Goal: Task Accomplishment & Management: Manage account settings

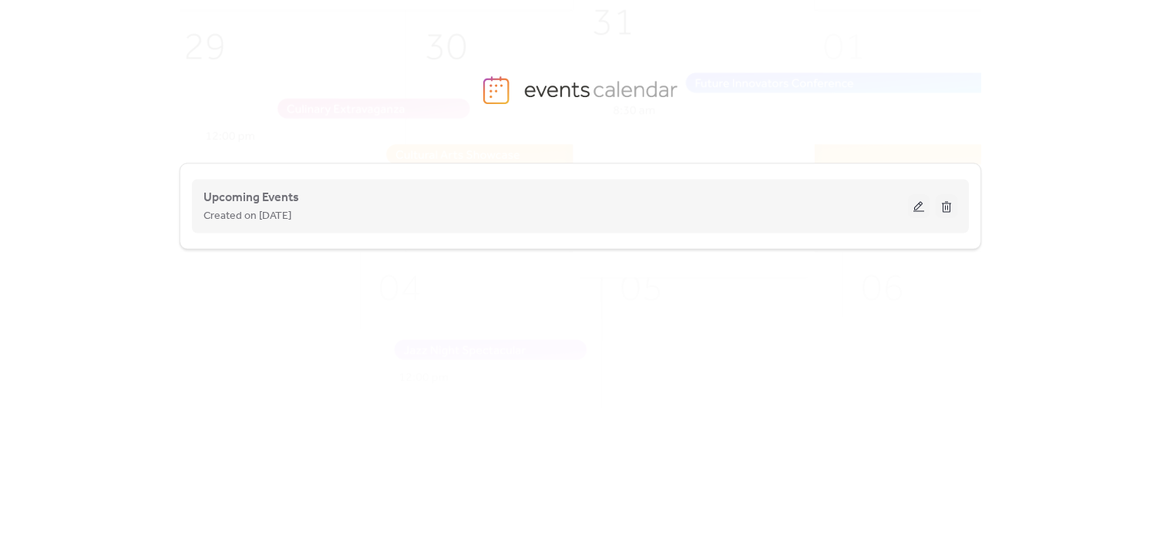
click at [279, 214] on span "Created on [DATE]" at bounding box center [247, 216] width 88 height 18
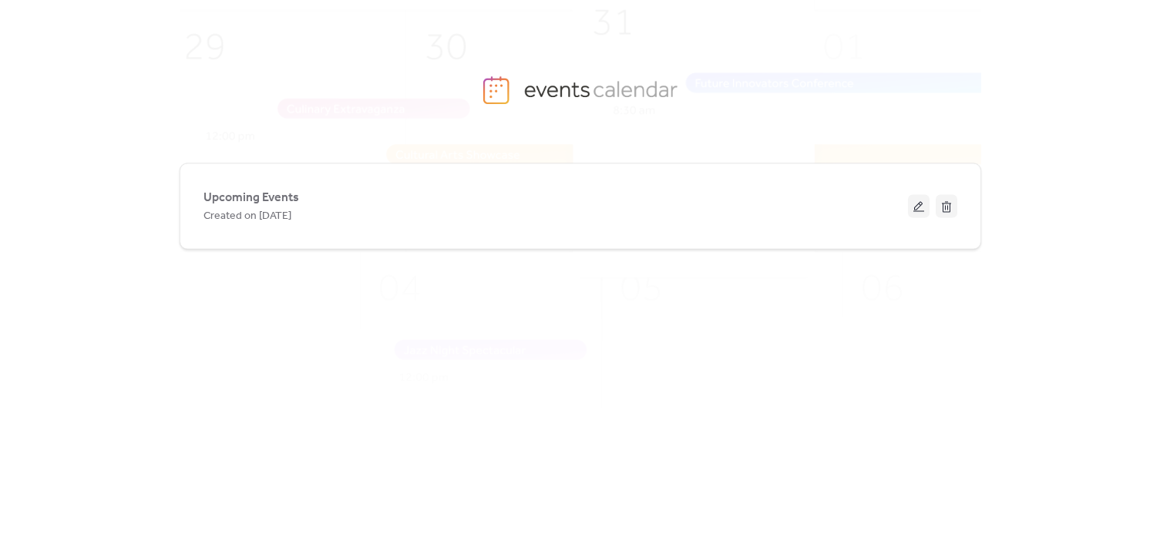
click at [266, 190] on span "Upcoming Events" at bounding box center [251, 198] width 96 height 18
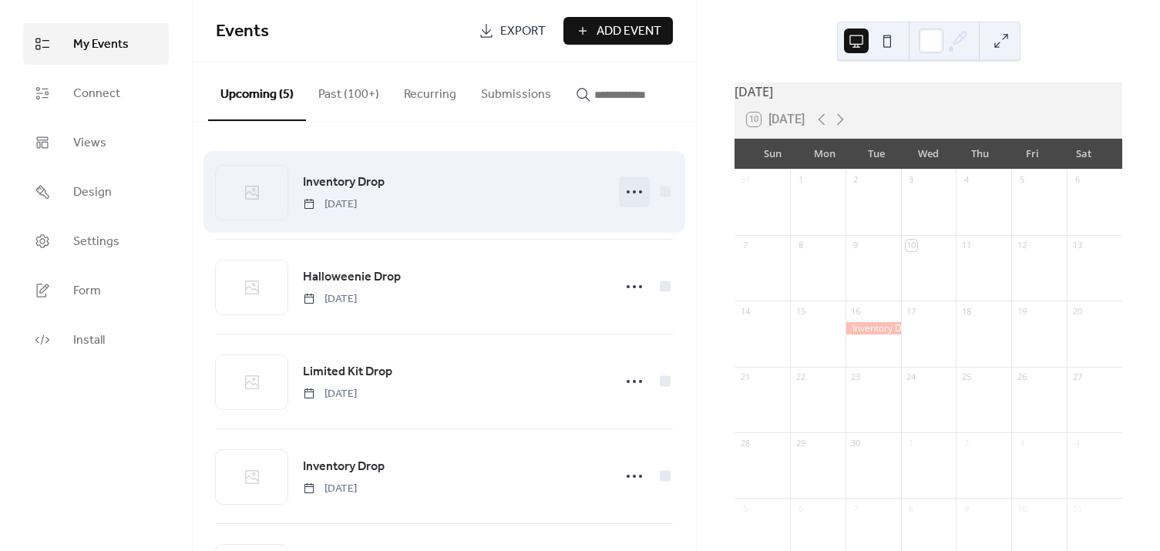
click at [632, 197] on icon at bounding box center [634, 192] width 25 height 25
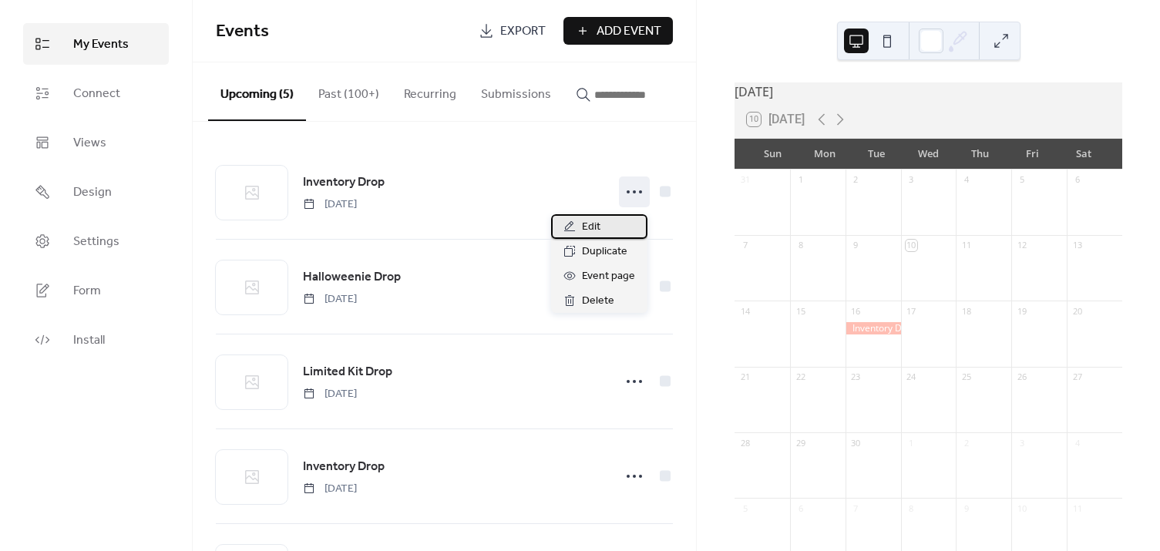
click at [582, 231] on span "Edit" at bounding box center [591, 227] width 18 height 18
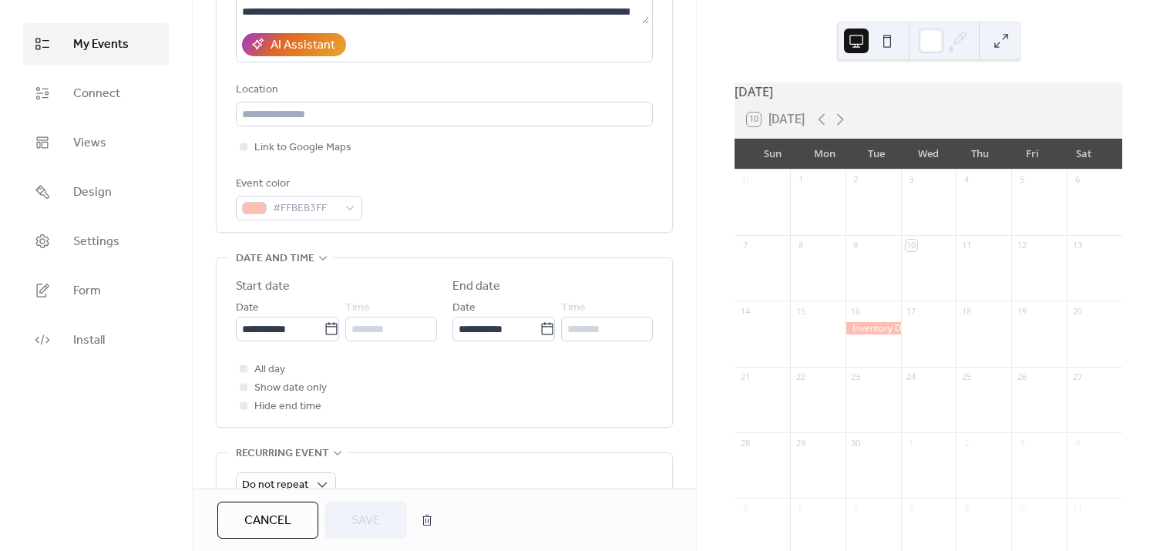
scroll to position [280, 0]
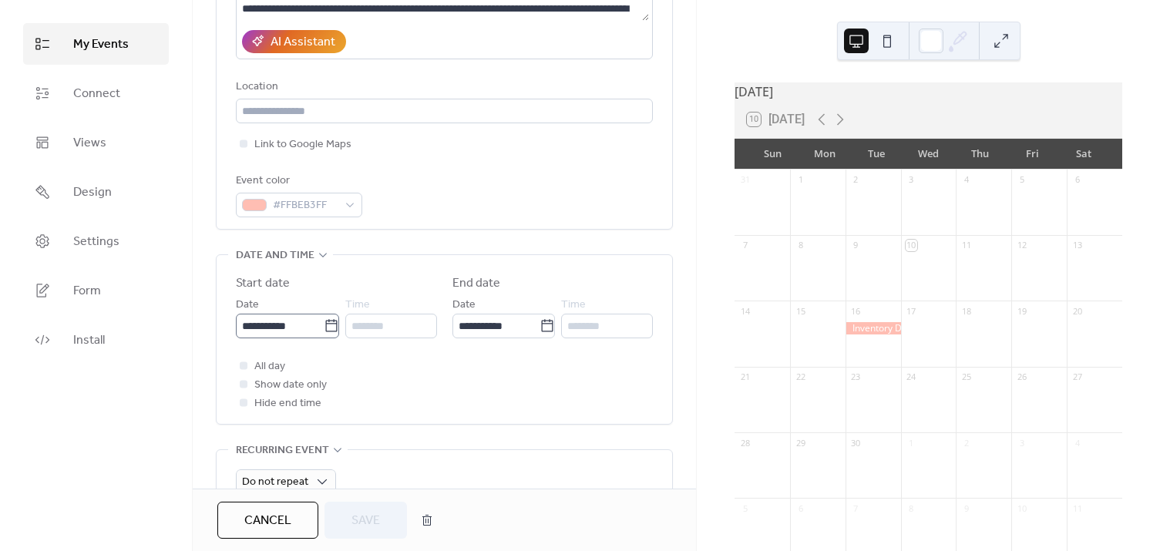
click at [324, 325] on body "**********" at bounding box center [580, 275] width 1160 height 551
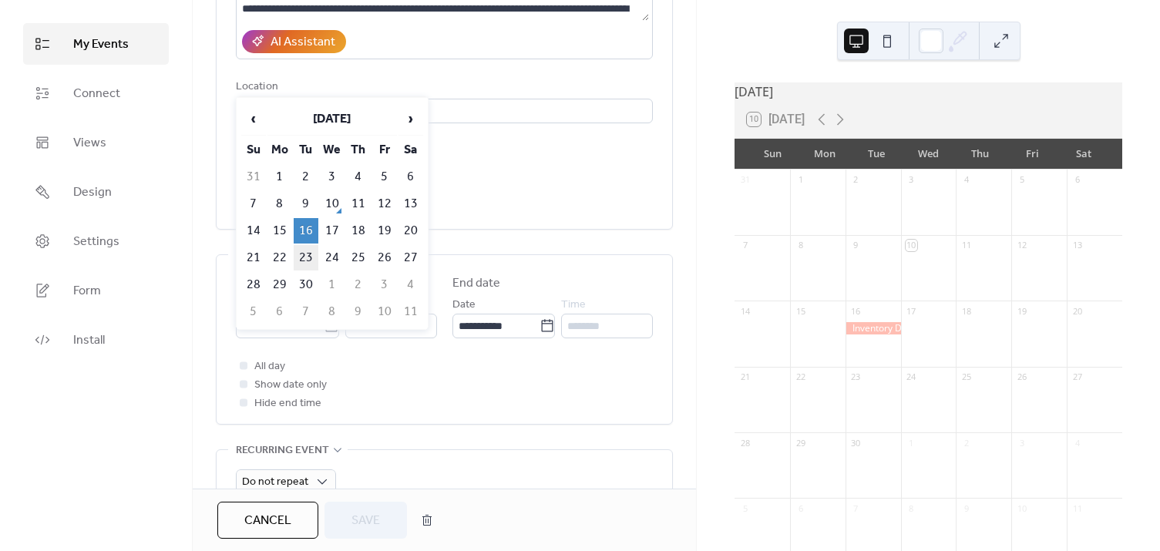
click at [308, 255] on td "23" at bounding box center [306, 257] width 25 height 25
type input "**********"
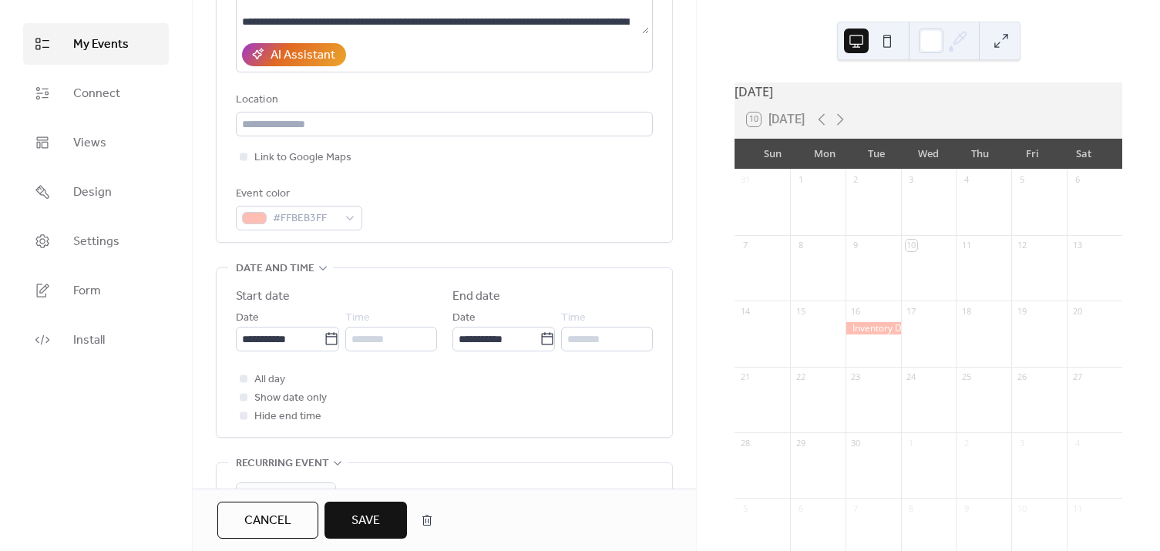
scroll to position [210, 0]
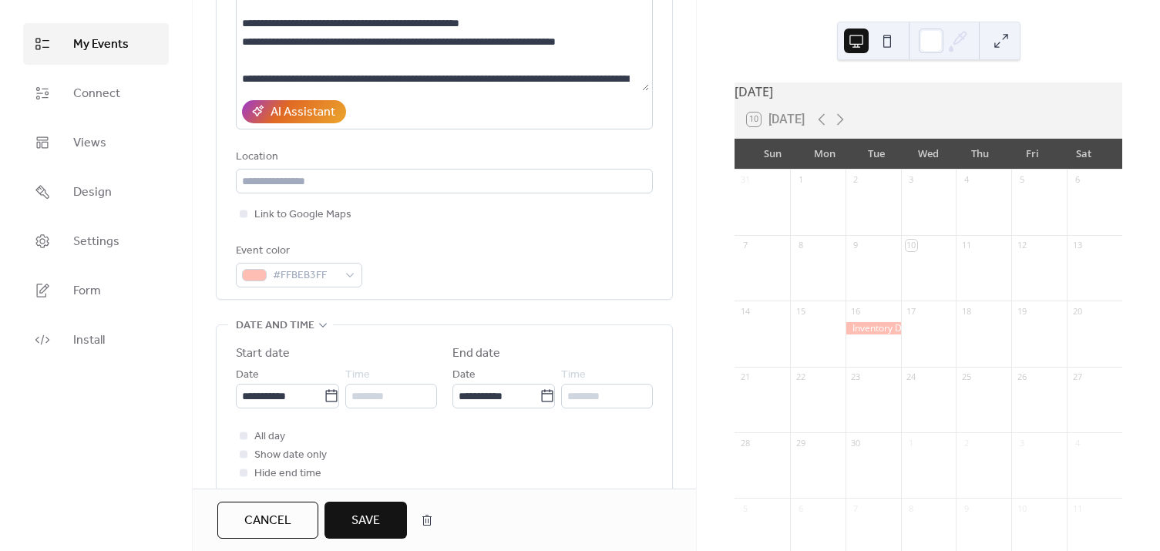
click at [368, 526] on span "Save" at bounding box center [365, 521] width 29 height 18
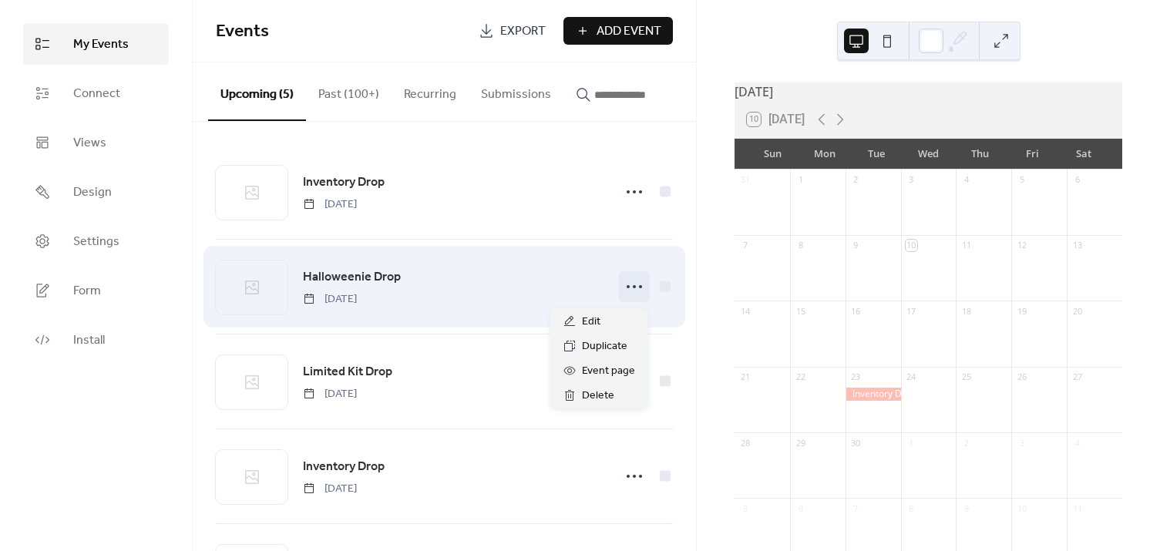
click at [624, 292] on icon at bounding box center [634, 286] width 25 height 25
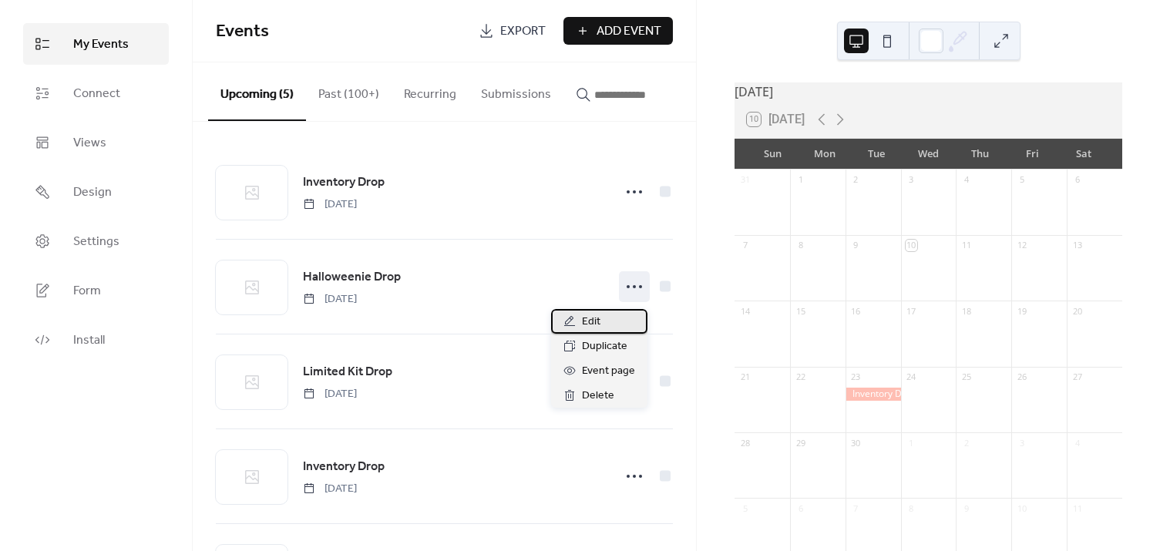
click at [597, 322] on span "Edit" at bounding box center [591, 322] width 18 height 18
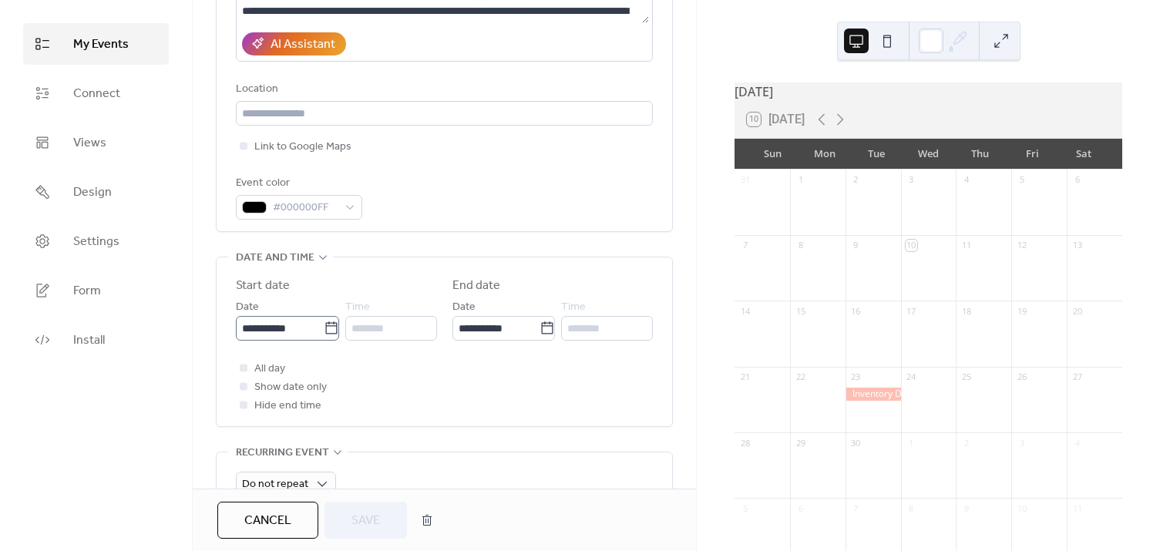
scroll to position [280, 0]
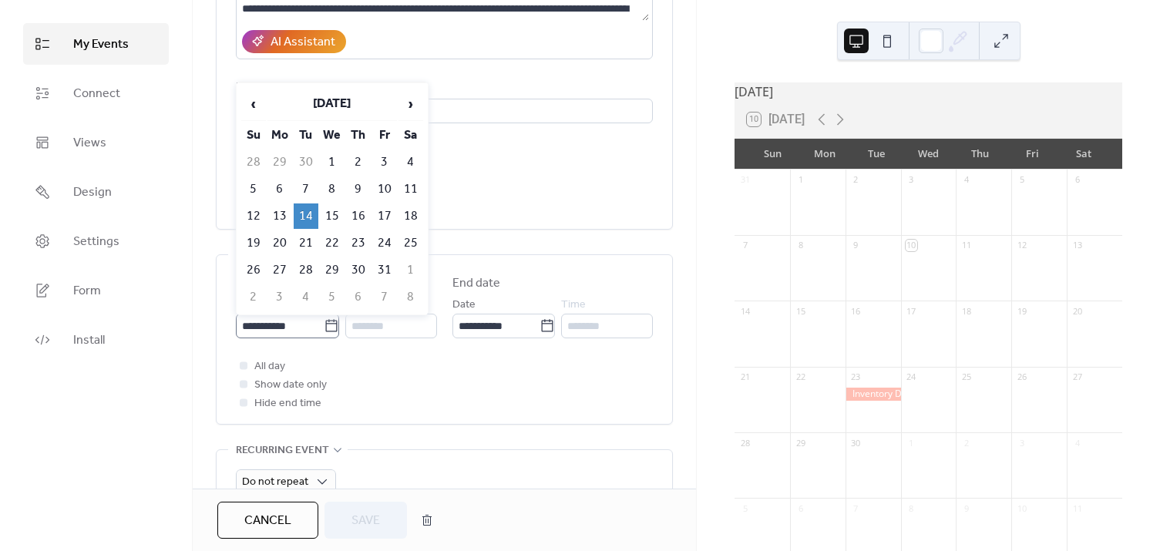
click at [327, 323] on icon at bounding box center [331, 325] width 15 height 15
click at [324, 323] on input "**********" at bounding box center [280, 326] width 88 height 25
click at [304, 240] on td "21" at bounding box center [306, 242] width 25 height 25
type input "**********"
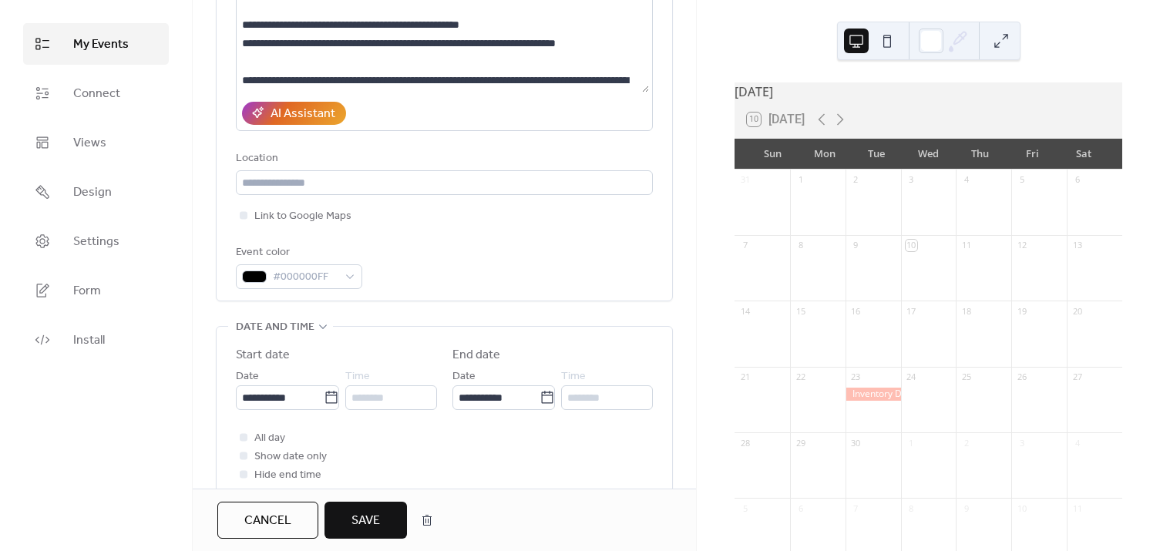
scroll to position [140, 0]
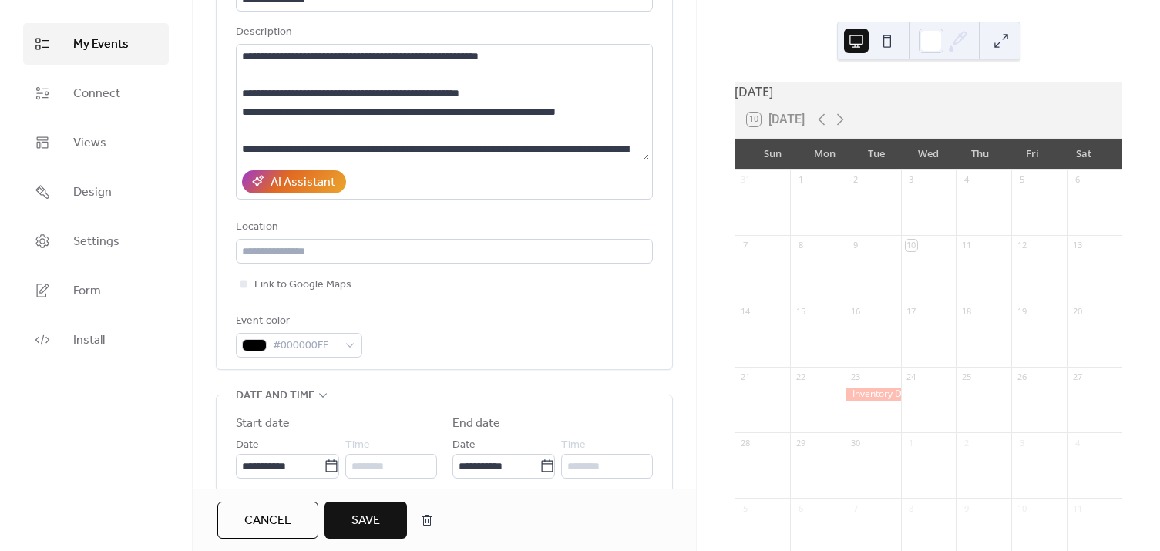
click at [365, 519] on span "Save" at bounding box center [365, 521] width 29 height 18
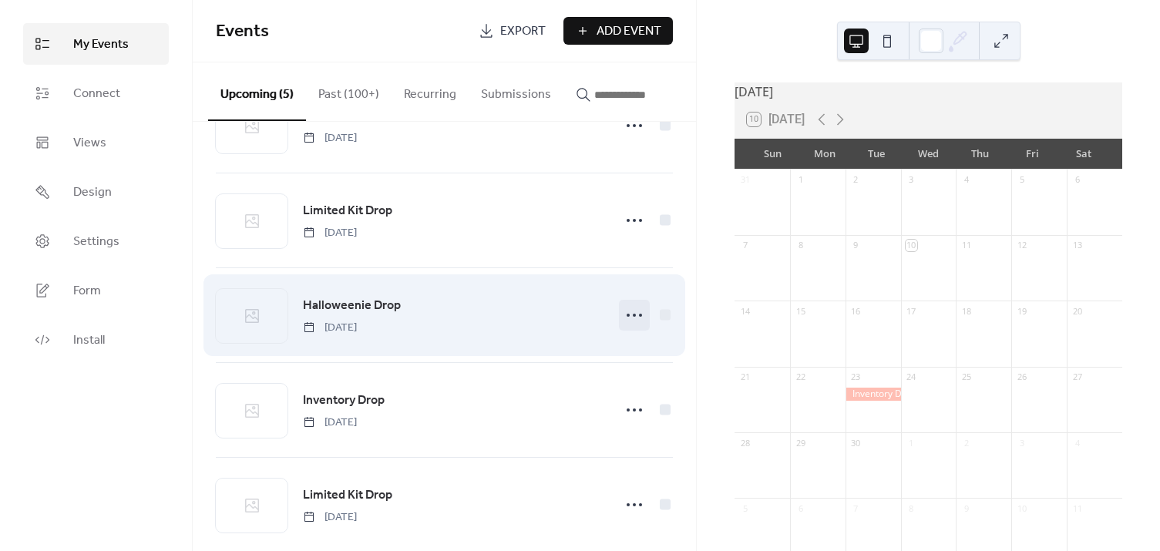
scroll to position [69, 0]
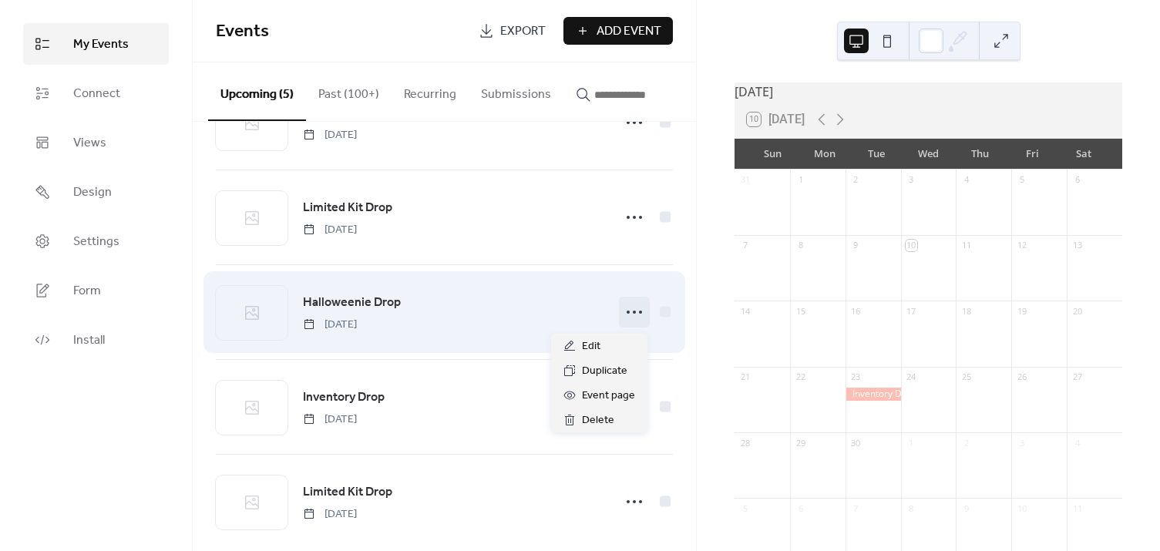
click at [630, 313] on icon at bounding box center [634, 312] width 25 height 25
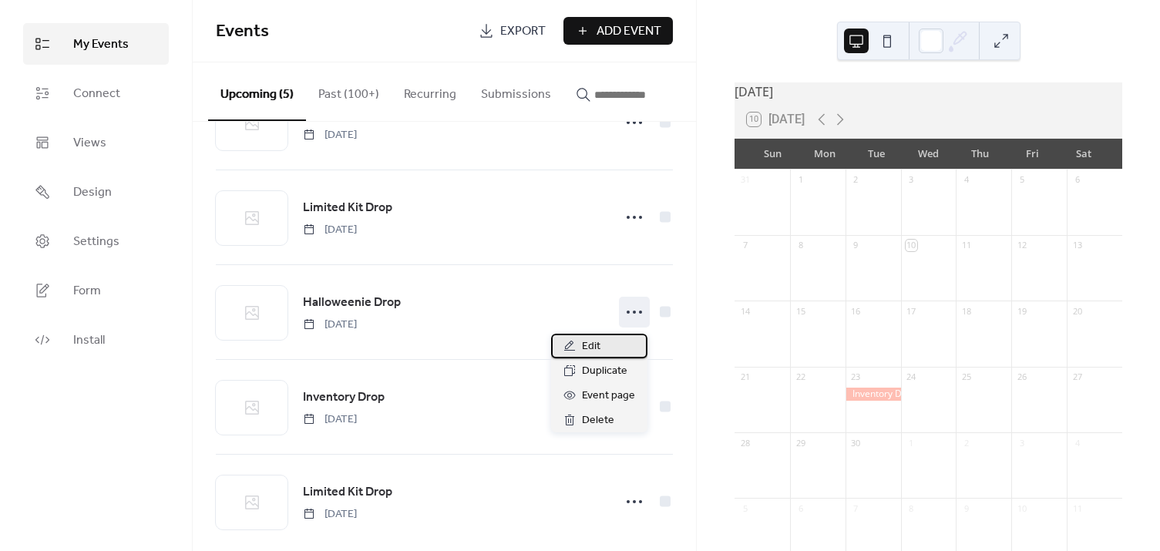
click at [600, 338] on div "Edit" at bounding box center [599, 346] width 96 height 25
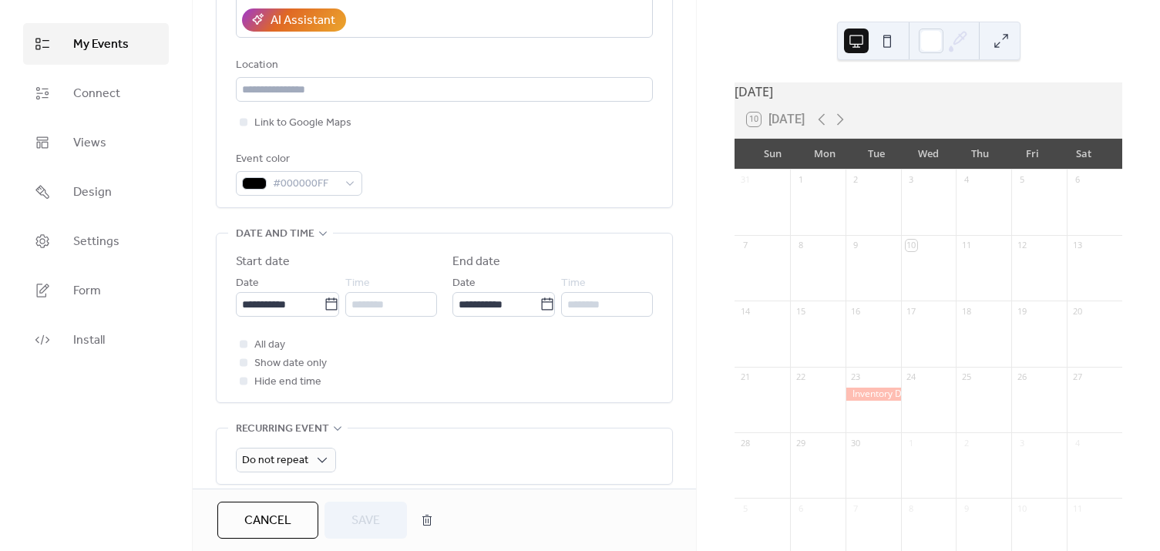
scroll to position [350, 0]
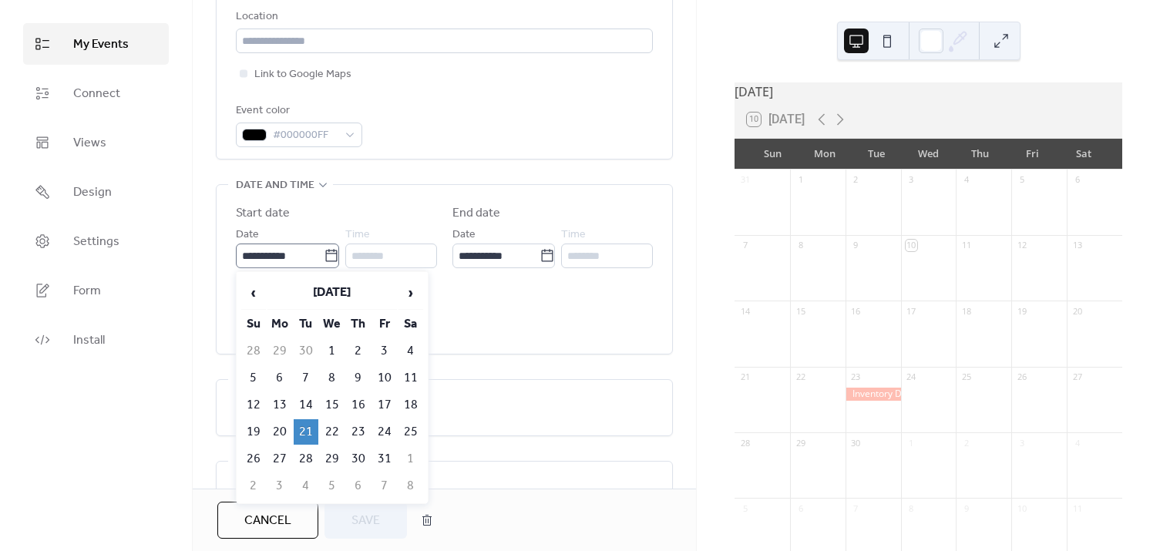
click at [328, 249] on icon at bounding box center [331, 255] width 12 height 12
click at [324, 248] on input "**********" at bounding box center [280, 256] width 88 height 25
click at [328, 253] on icon at bounding box center [331, 255] width 12 height 12
click at [324, 253] on input "**********" at bounding box center [280, 256] width 88 height 25
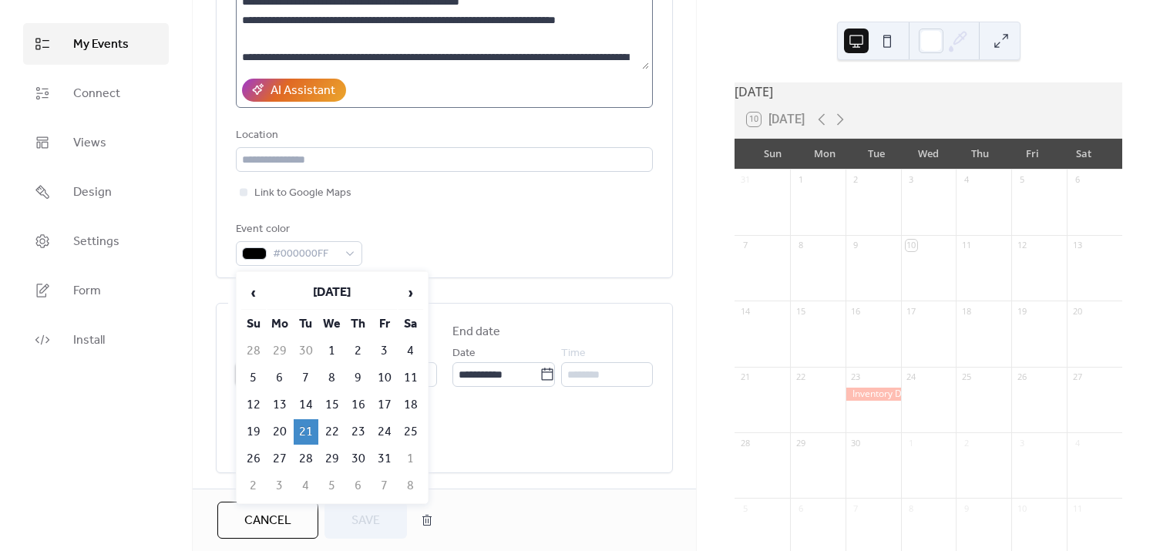
scroll to position [0, 0]
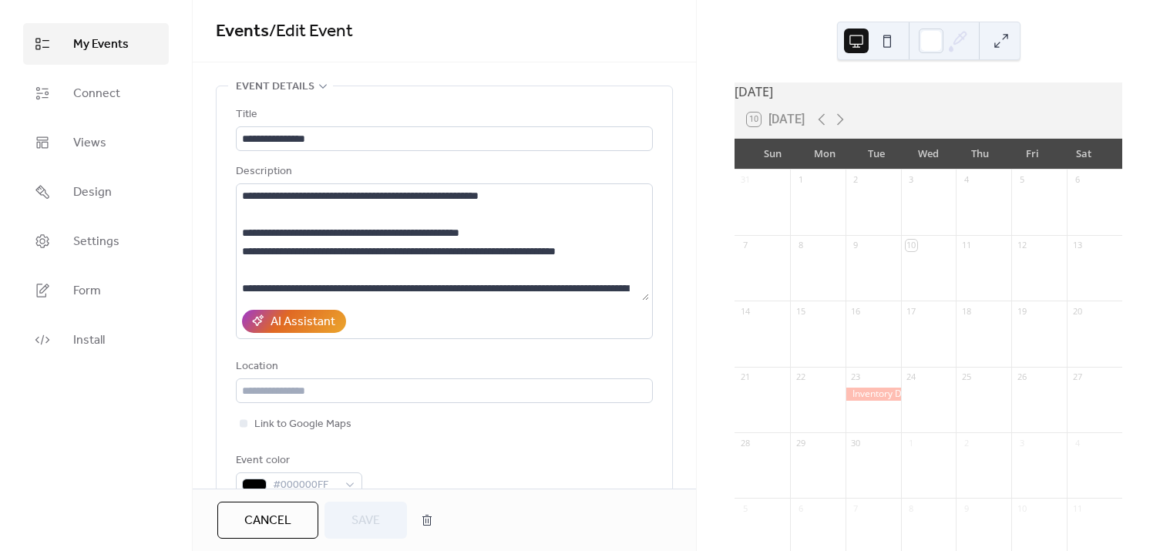
click at [516, 431] on div "Link to Google Maps" at bounding box center [444, 424] width 417 height 18
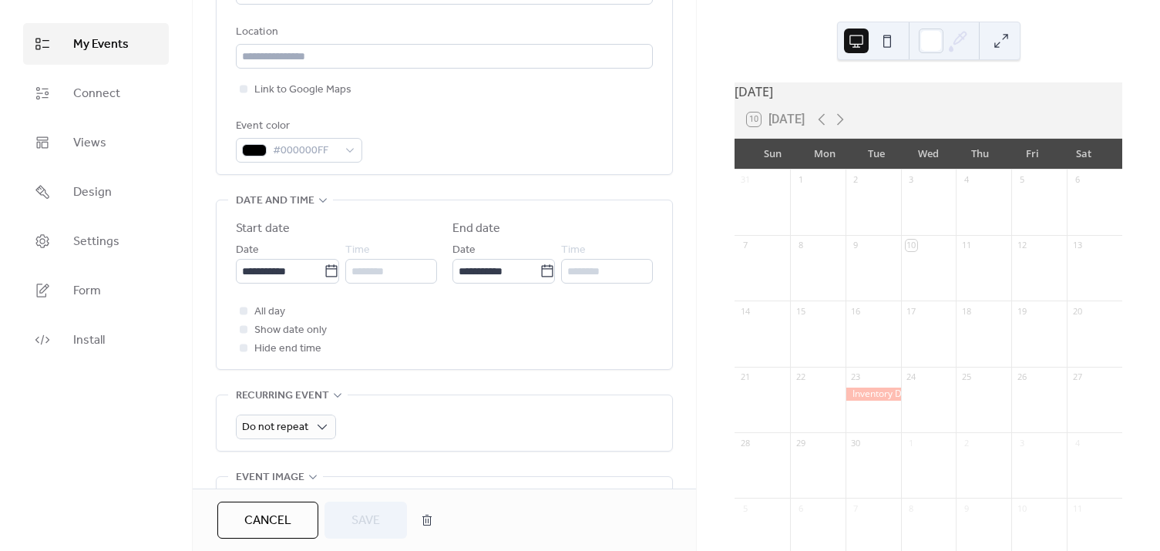
scroll to position [420, 0]
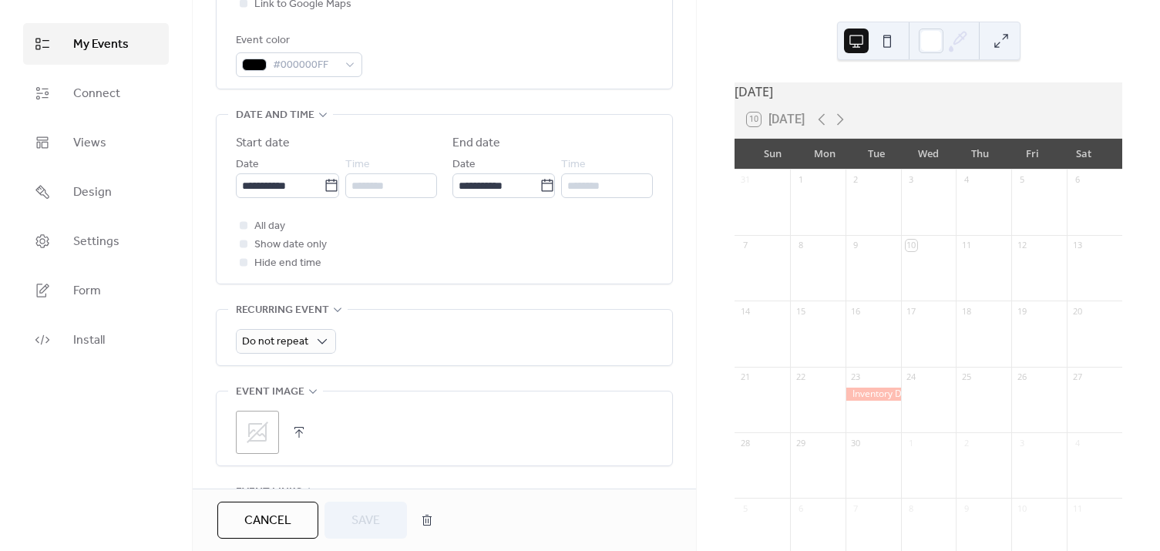
click at [255, 525] on span "Cancel" at bounding box center [267, 521] width 47 height 18
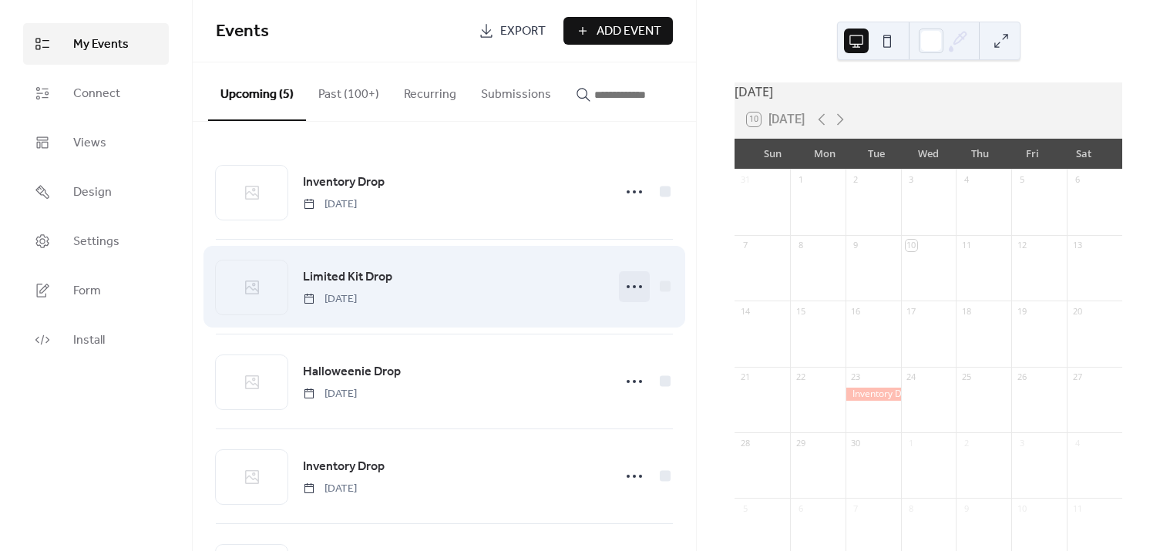
click at [634, 288] on icon at bounding box center [634, 286] width 25 height 25
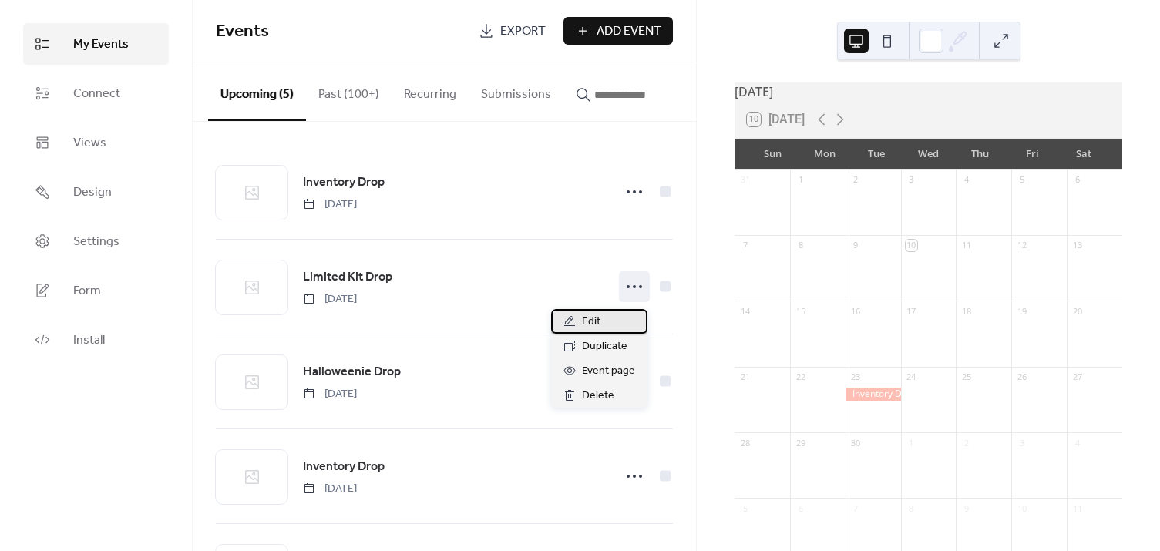
click at [598, 320] on span "Edit" at bounding box center [591, 322] width 18 height 18
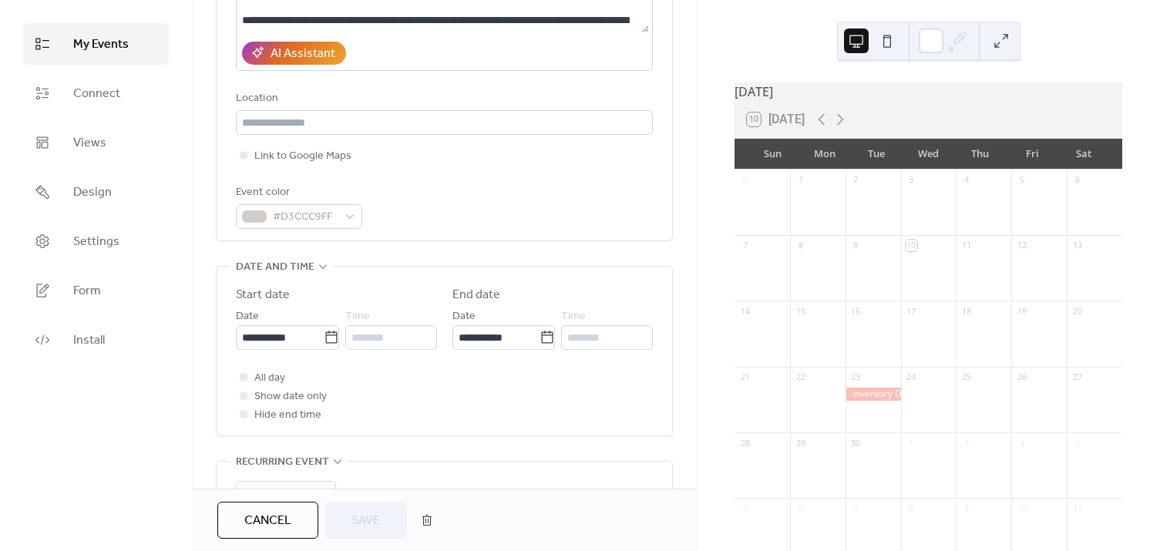
scroll to position [280, 0]
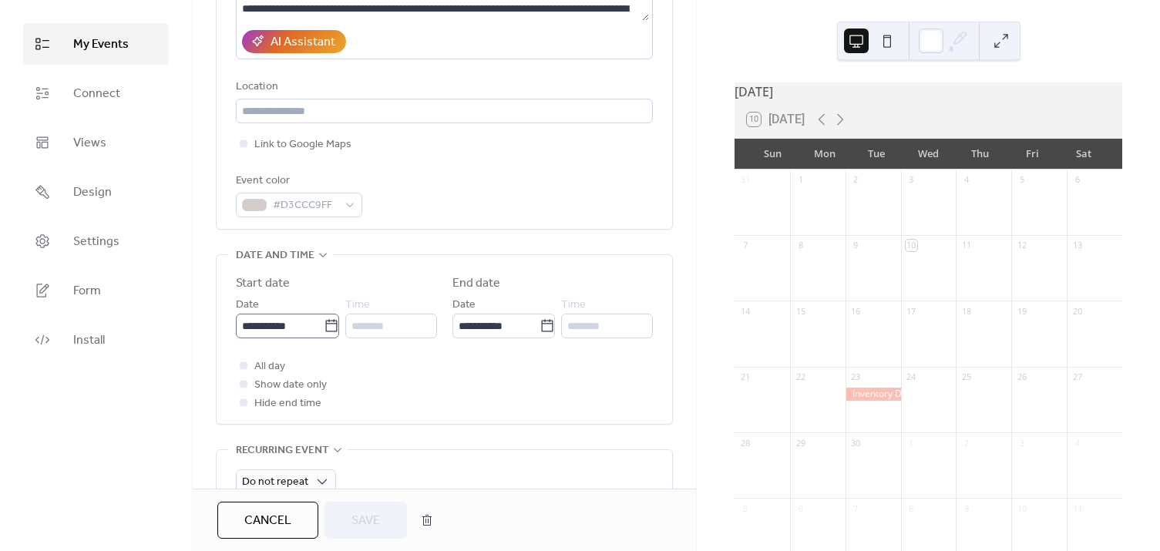
click at [324, 323] on icon at bounding box center [331, 325] width 15 height 15
click at [318, 323] on input "**********" at bounding box center [280, 326] width 88 height 25
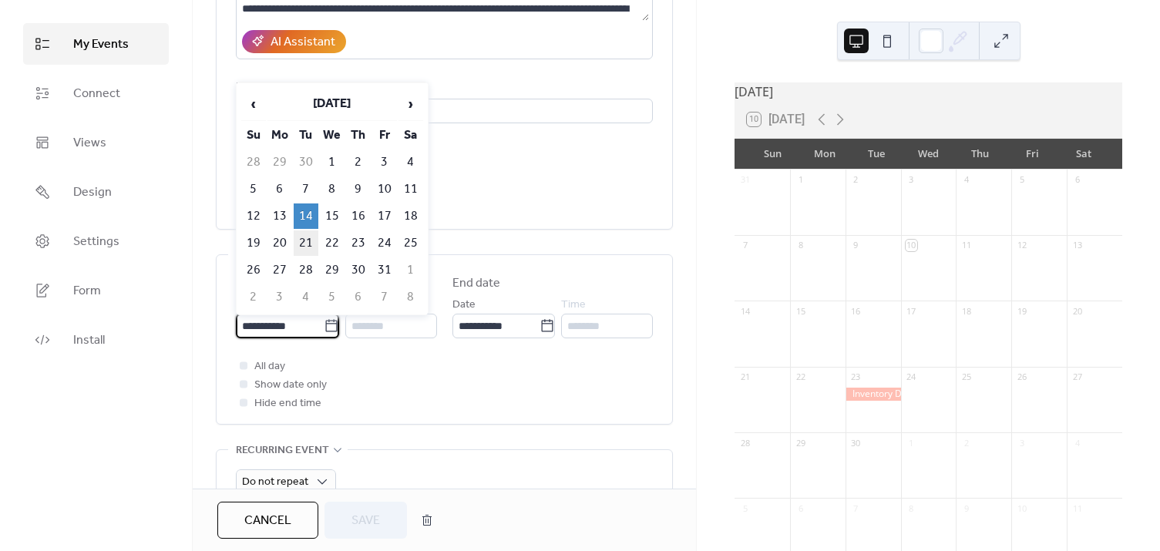
click at [306, 241] on td "21" at bounding box center [306, 242] width 25 height 25
type input "**********"
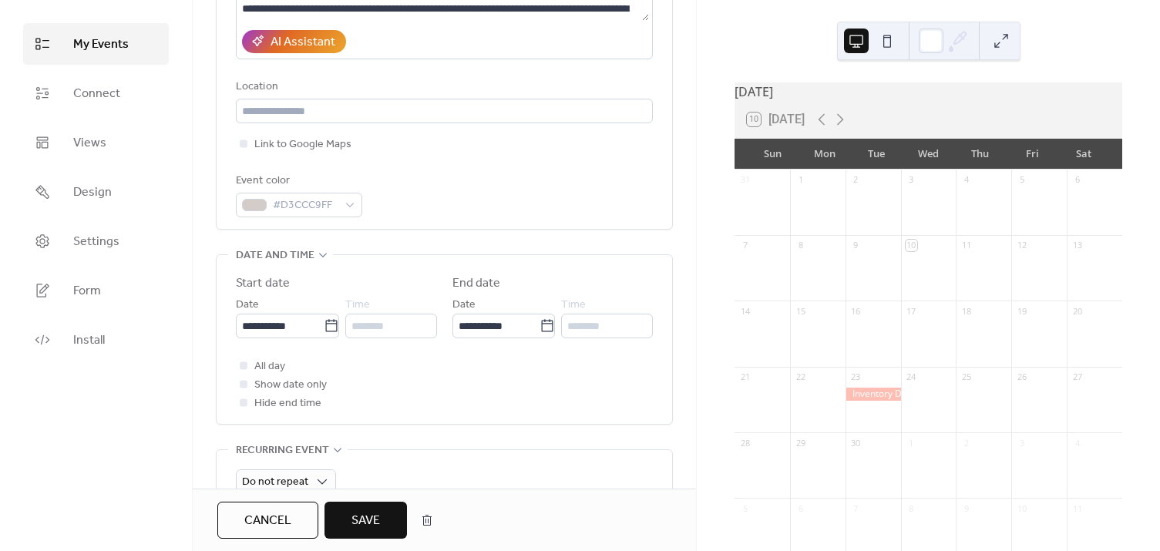
click at [361, 508] on button "Save" at bounding box center [365, 520] width 82 height 37
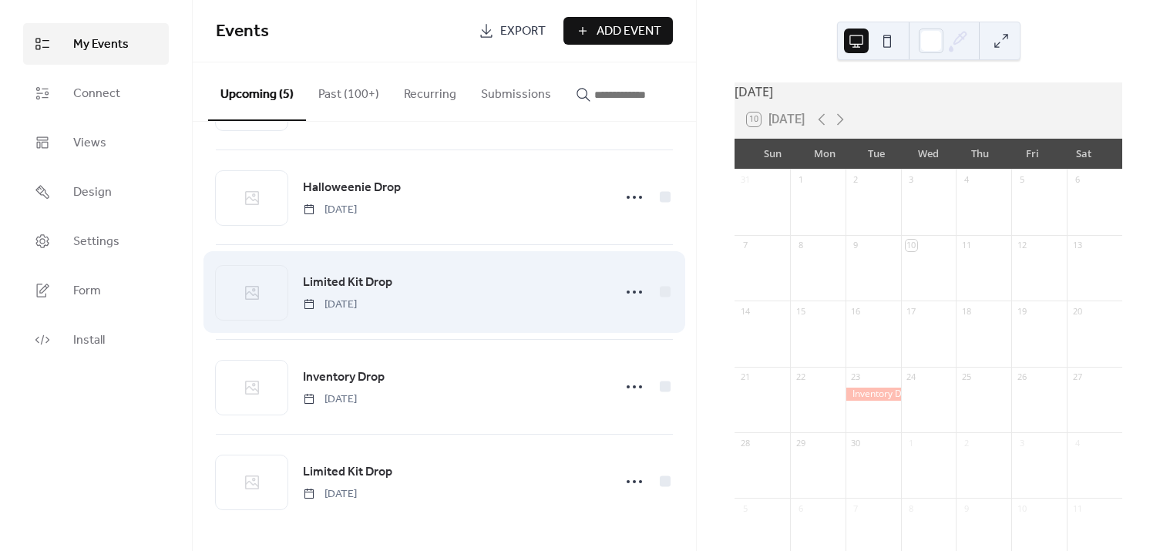
scroll to position [92, 0]
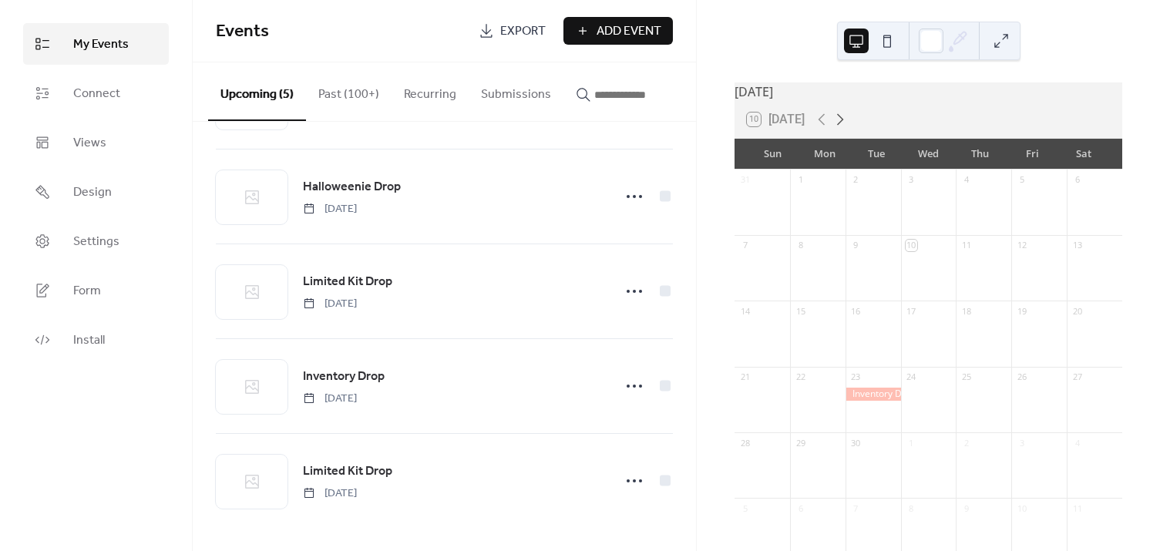
click at [846, 129] on icon at bounding box center [840, 119] width 18 height 18
click at [845, 127] on icon at bounding box center [840, 119] width 18 height 18
click at [825, 124] on icon at bounding box center [822, 120] width 7 height 12
click at [841, 124] on icon at bounding box center [840, 120] width 7 height 12
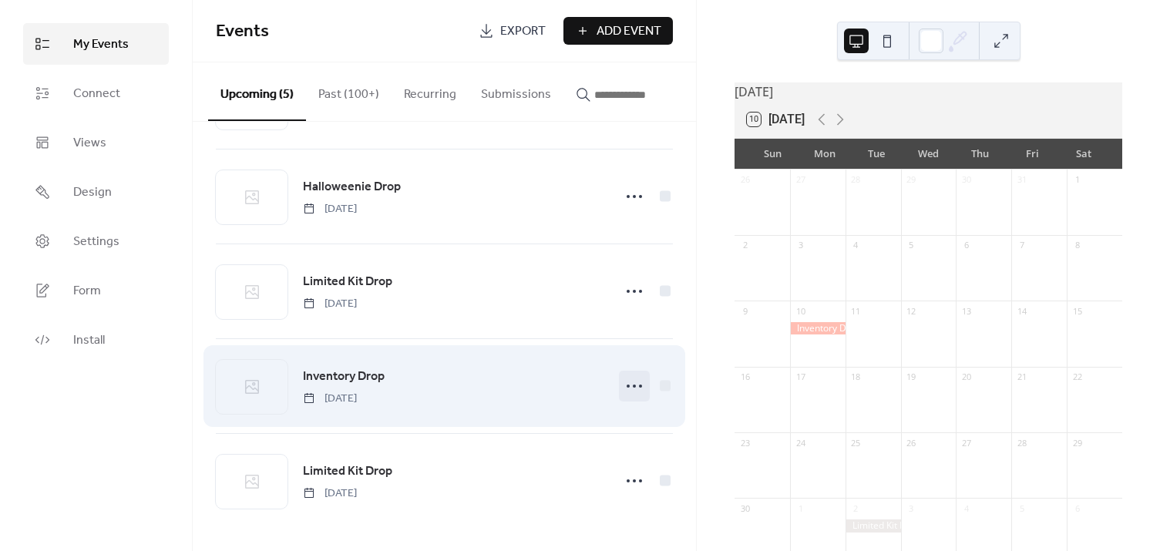
click at [639, 385] on icon at bounding box center [634, 386] width 25 height 25
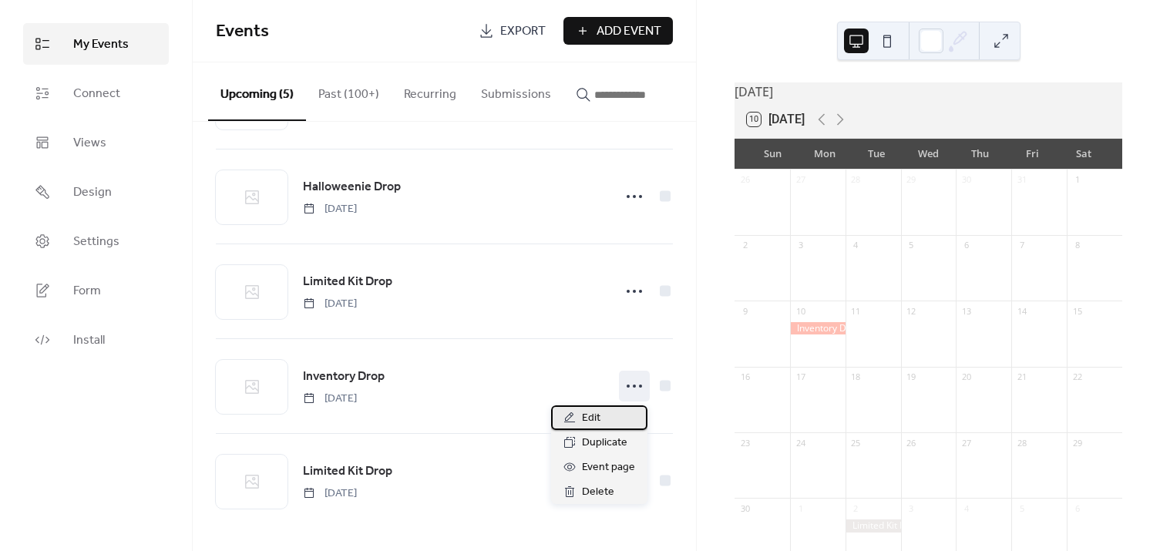
click at [604, 408] on div "Edit" at bounding box center [599, 417] width 96 height 25
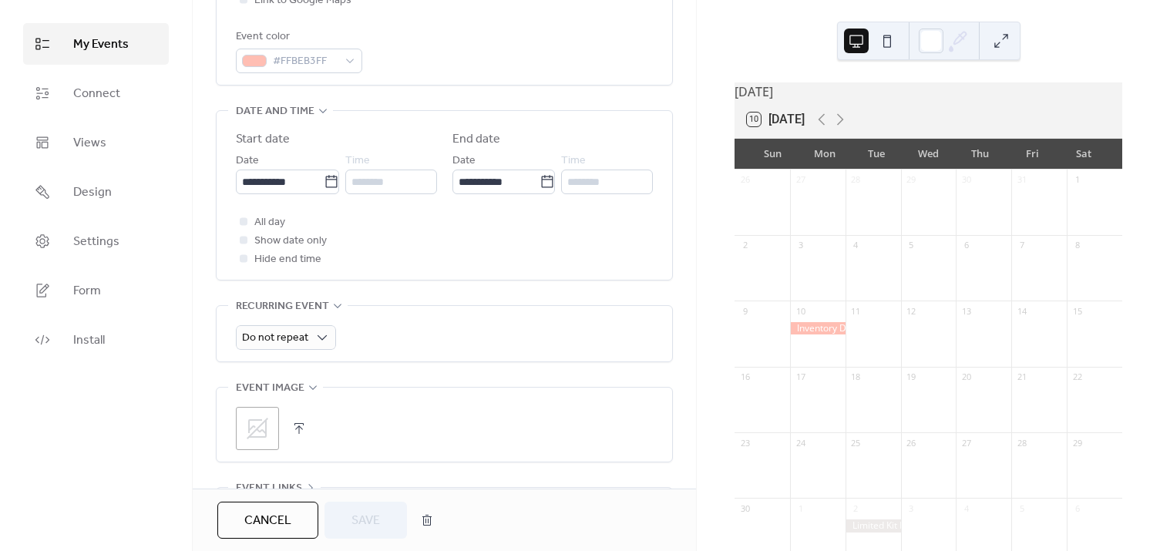
scroll to position [420, 0]
click at [330, 186] on icon at bounding box center [331, 185] width 15 height 15
click at [324, 186] on input "**********" at bounding box center [280, 185] width 88 height 25
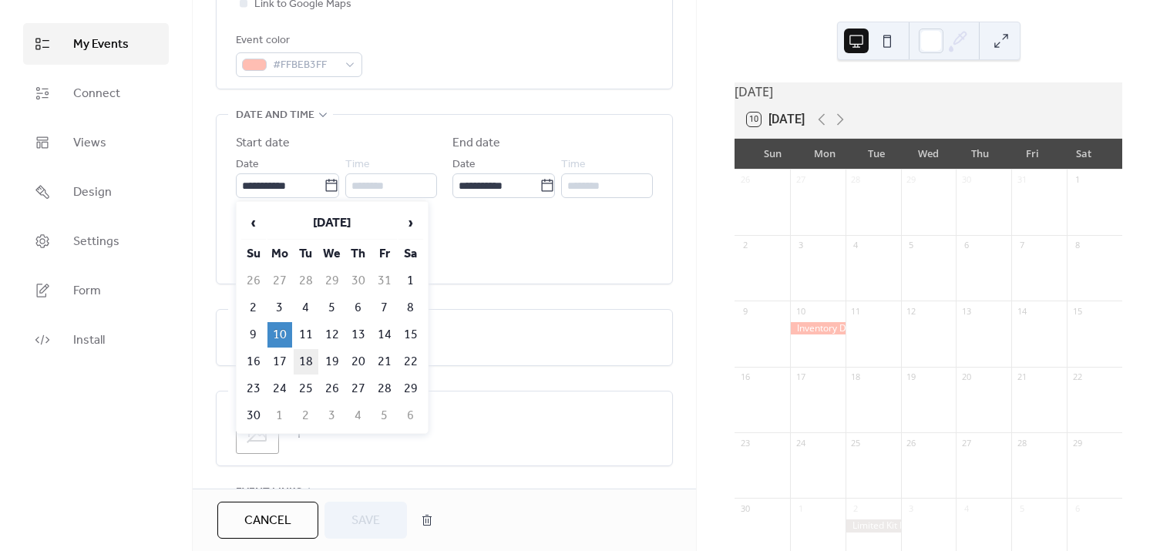
click at [310, 361] on td "18" at bounding box center [306, 361] width 25 height 25
type input "**********"
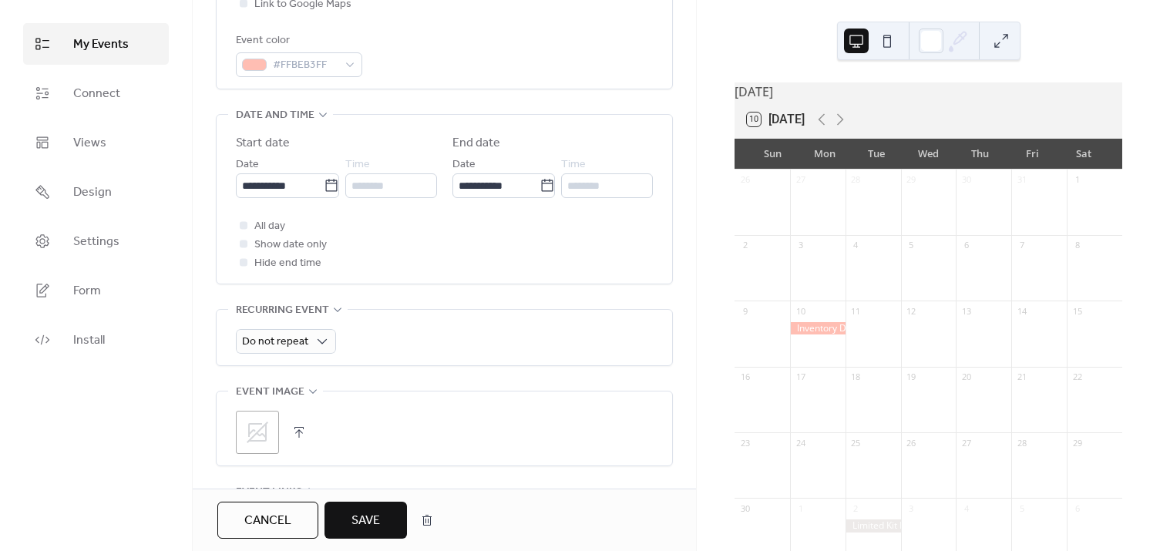
click at [378, 514] on span "Save" at bounding box center [365, 521] width 29 height 18
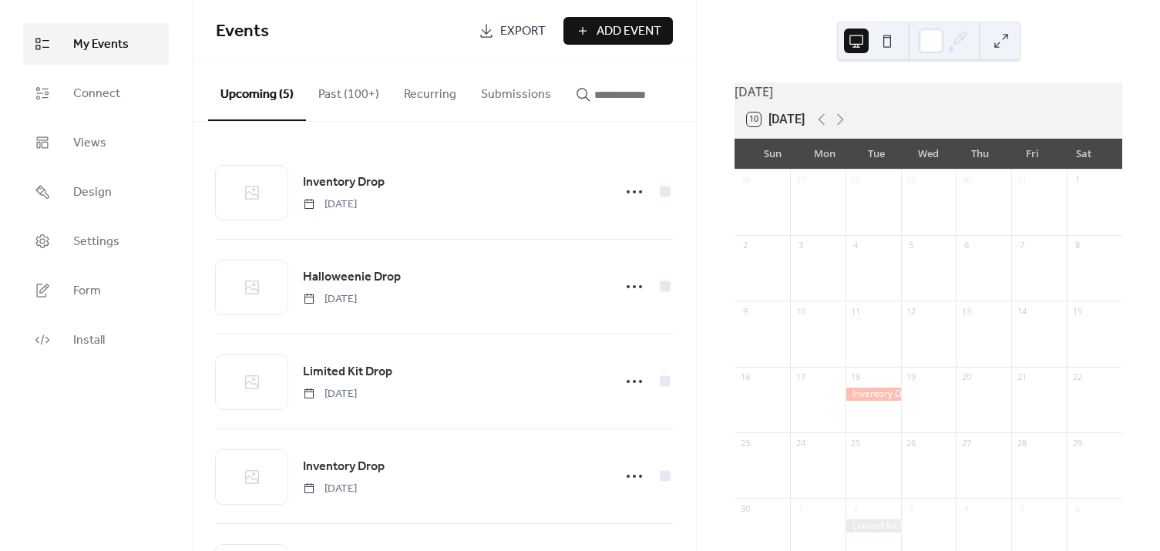
click at [252, 90] on button "Upcoming (5)" at bounding box center [257, 91] width 98 height 59
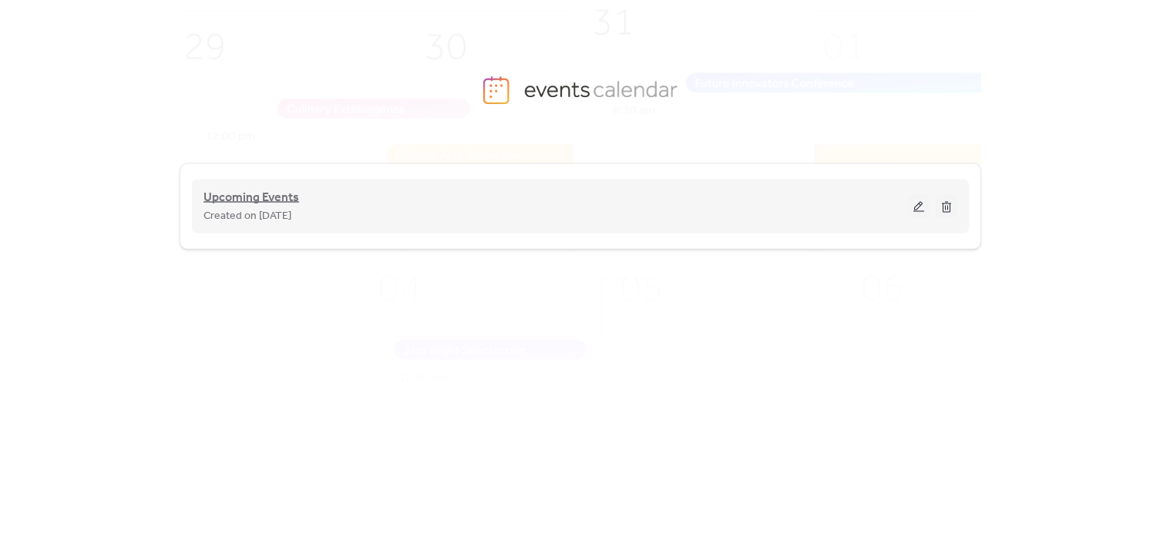
click at [239, 204] on span "Upcoming Events" at bounding box center [251, 198] width 96 height 18
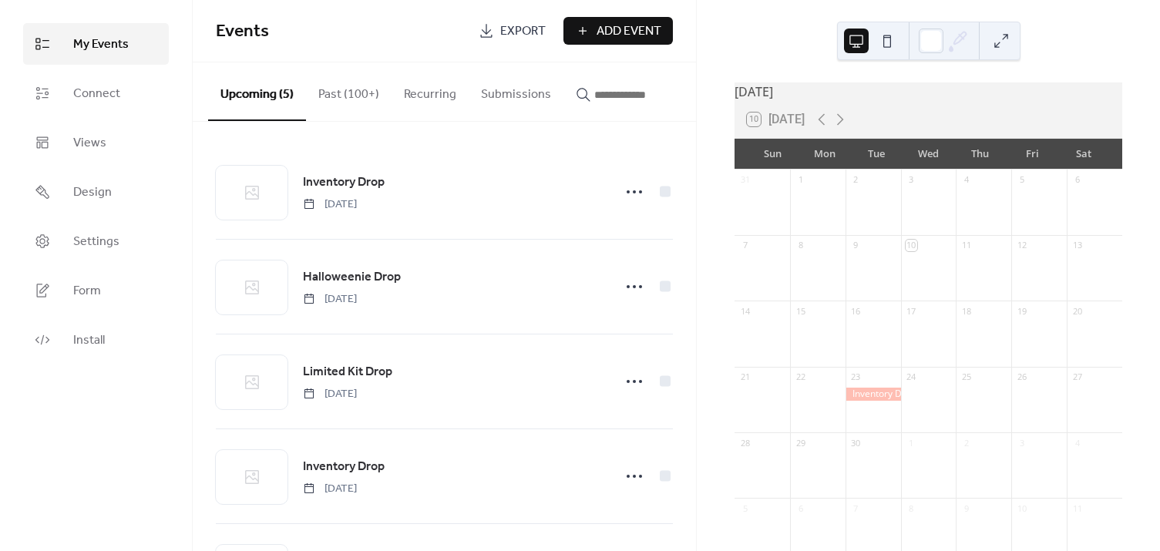
click at [129, 436] on div "My Events Connect Views Design Settings Form Install" at bounding box center [96, 275] width 193 height 551
